Goal: Task Accomplishment & Management: Use online tool/utility

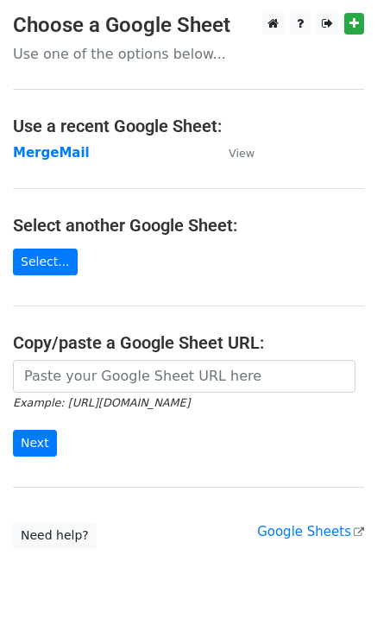
click at [48, 155] on strong "MergeMail" at bounding box center [51, 153] width 77 height 16
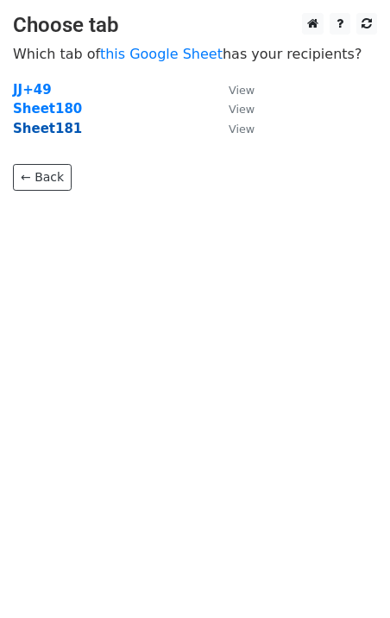
click at [62, 129] on strong "Sheet181" at bounding box center [47, 129] width 69 height 16
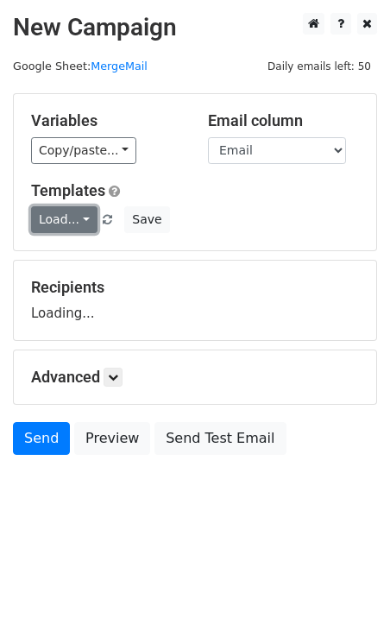
click at [72, 210] on link "Load..." at bounding box center [64, 219] width 66 height 27
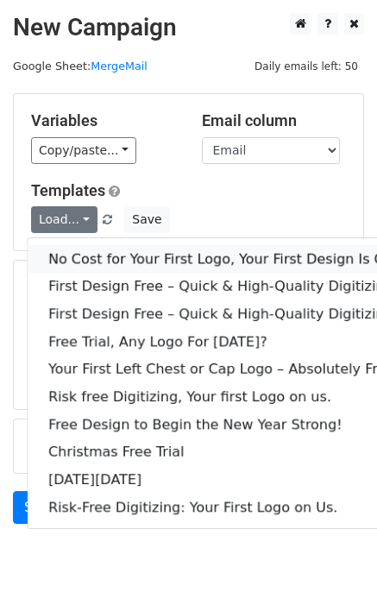
click at [84, 256] on link "No Cost for Your First Logo, Your First Design Is On Us!" at bounding box center [235, 259] width 414 height 28
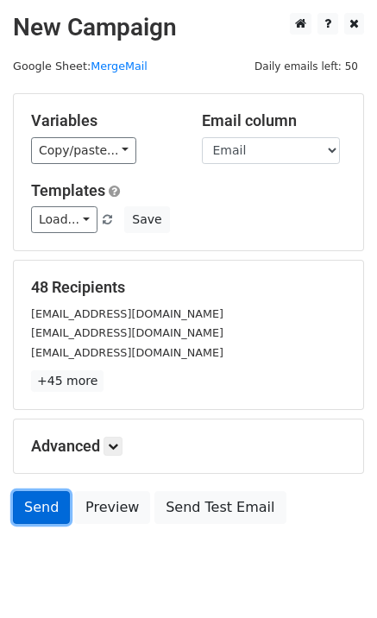
click at [34, 509] on link "Send" at bounding box center [41, 507] width 57 height 33
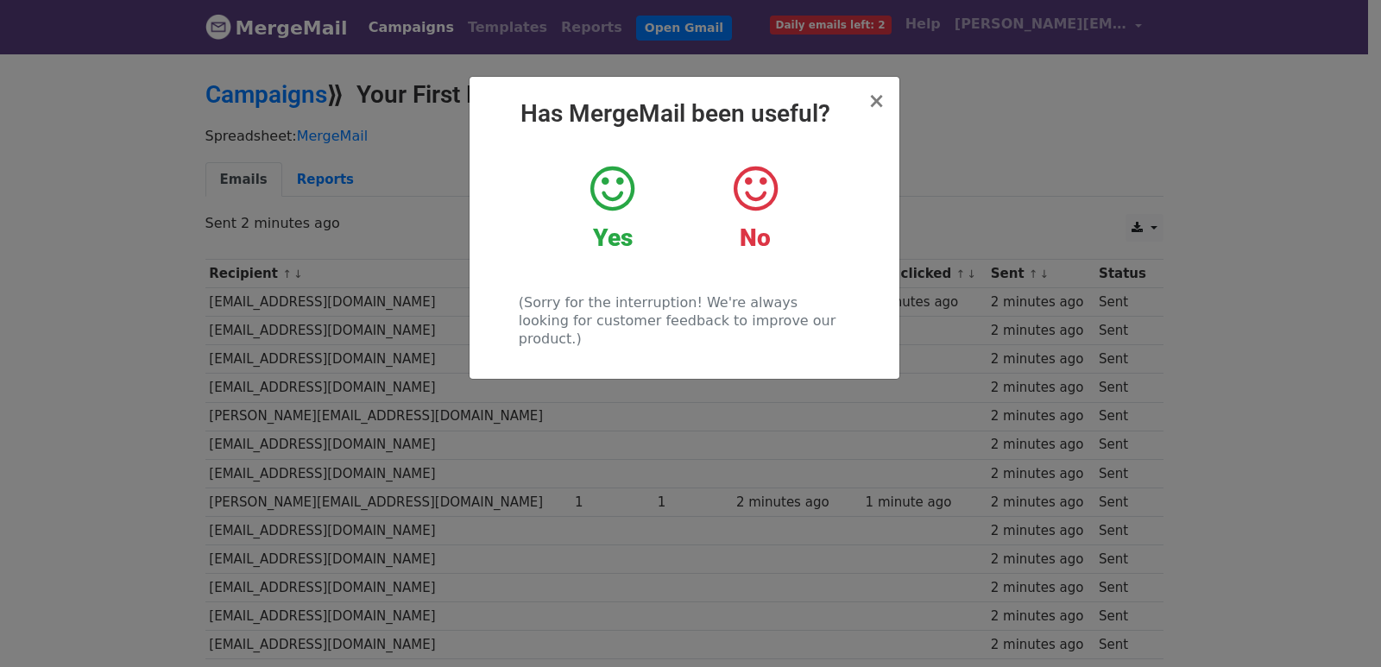
click at [662, 428] on div "× Has MergeMail been useful? Yes No (Sorry for the interruption! We're always l…" at bounding box center [690, 359] width 1381 height 615
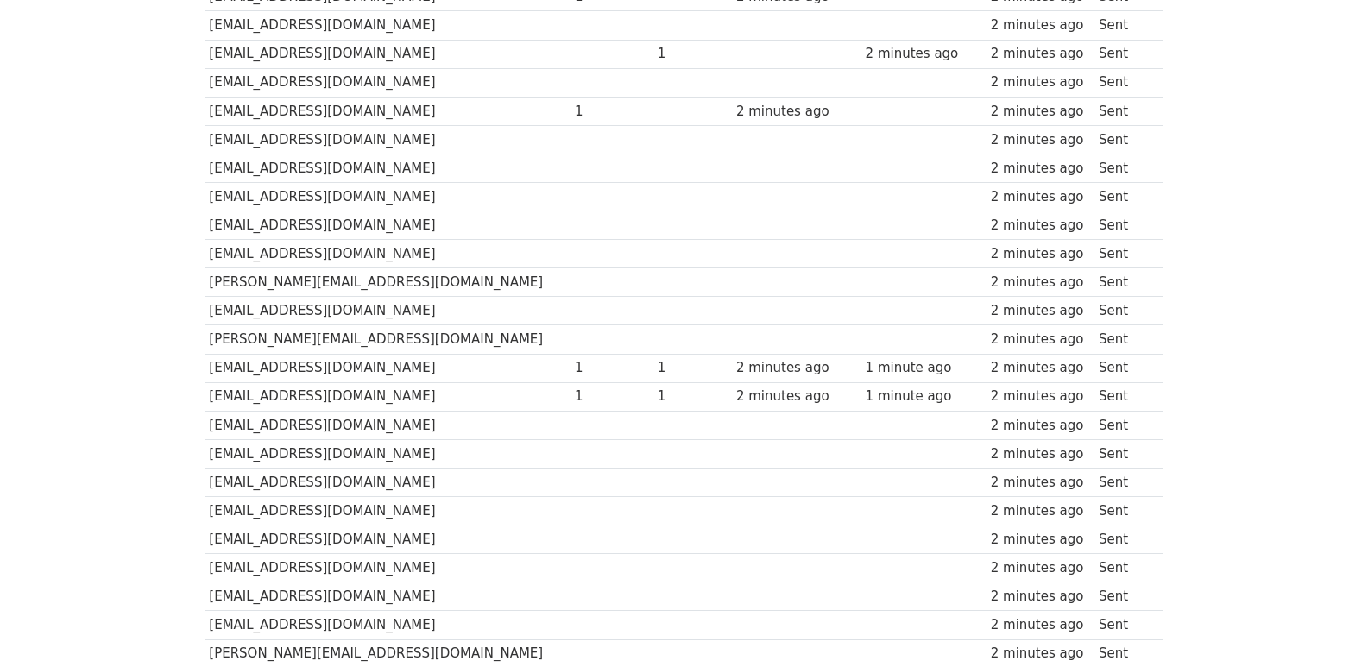
scroll to position [1145, 0]
